Goal: Task Accomplishment & Management: Use online tool/utility

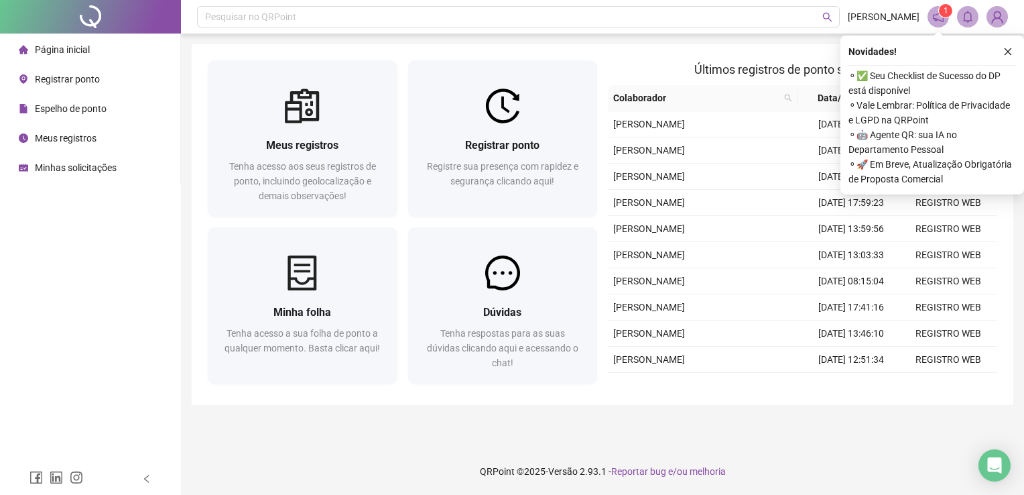
click at [79, 109] on span "Espelho de ponto" at bounding box center [71, 108] width 72 height 11
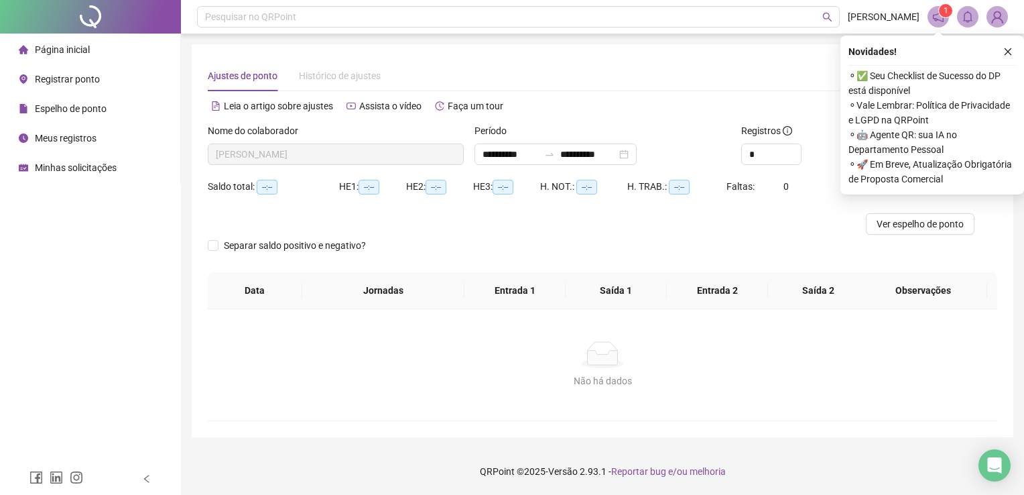
type input "**********"
type input "*"
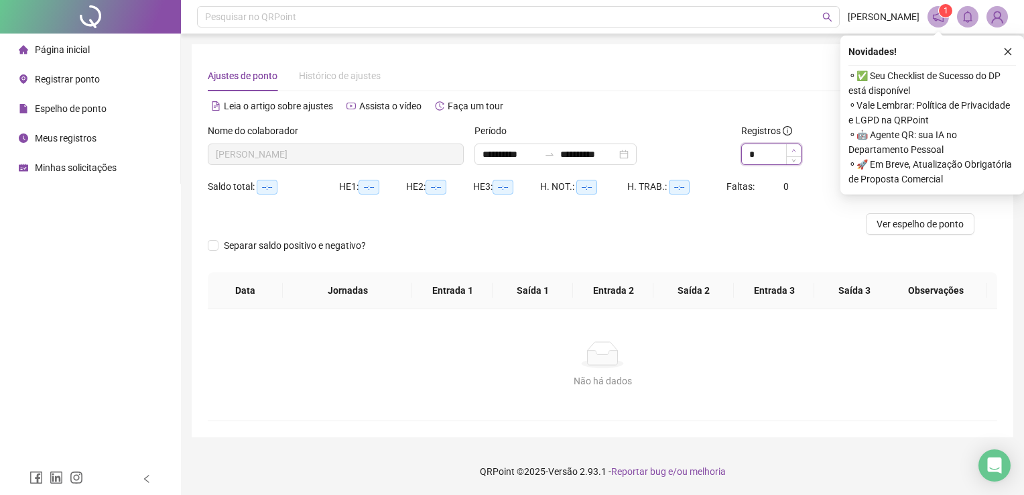
click at [790, 149] on span "Increase Value" at bounding box center [793, 150] width 15 height 12
click at [1014, 48] on button "button" at bounding box center [1008, 52] width 16 height 16
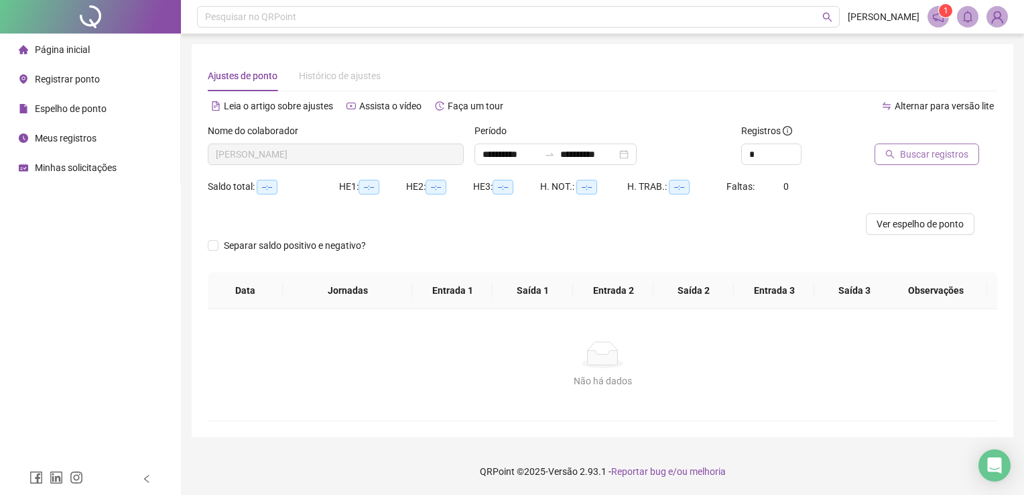
click at [939, 152] on span "Buscar registros" at bounding box center [934, 154] width 68 height 15
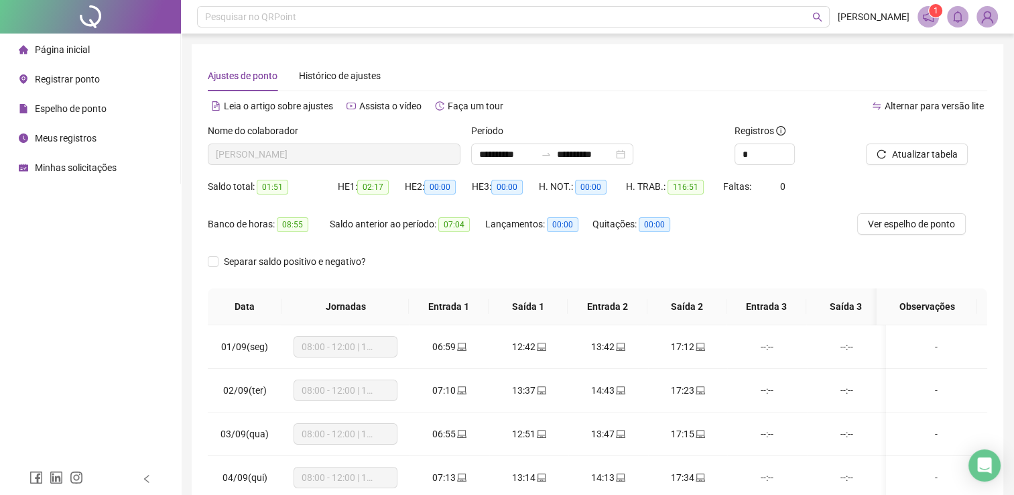
click at [800, 72] on div "Ajustes de ponto Histórico de ajustes" at bounding box center [598, 75] width 780 height 31
click at [59, 82] on span "Registrar ponto" at bounding box center [67, 79] width 65 height 11
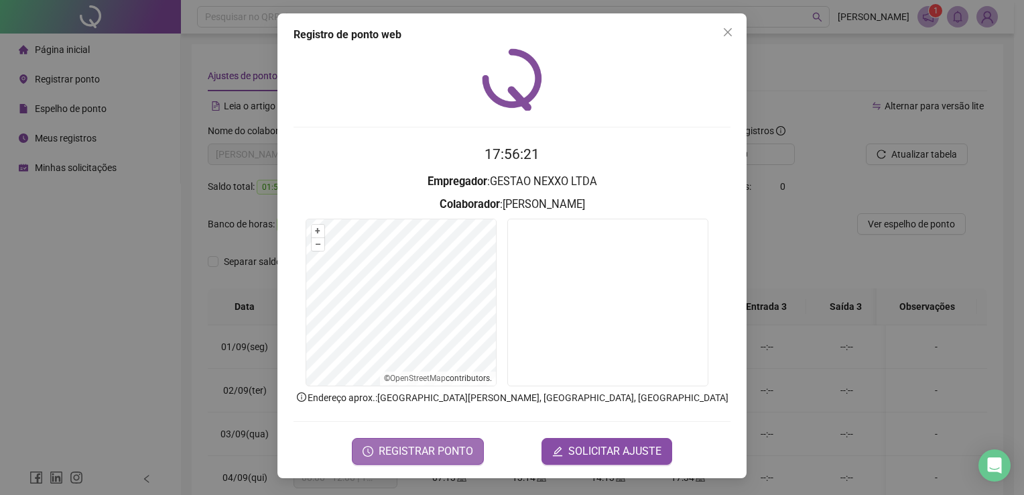
click at [438, 455] on span "REGISTRAR PONTO" at bounding box center [426, 451] width 95 height 16
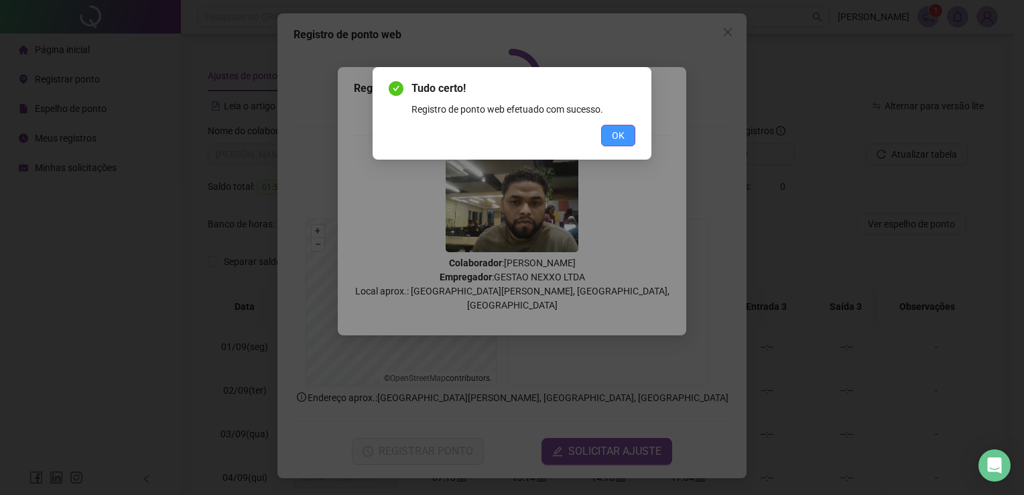
click at [630, 130] on button "OK" at bounding box center [618, 135] width 34 height 21
